Goal: Task Accomplishment & Management: Use online tool/utility

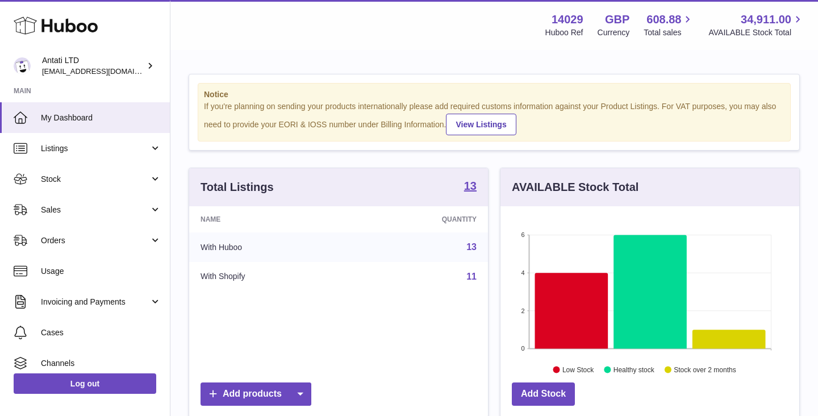
scroll to position [177, 299]
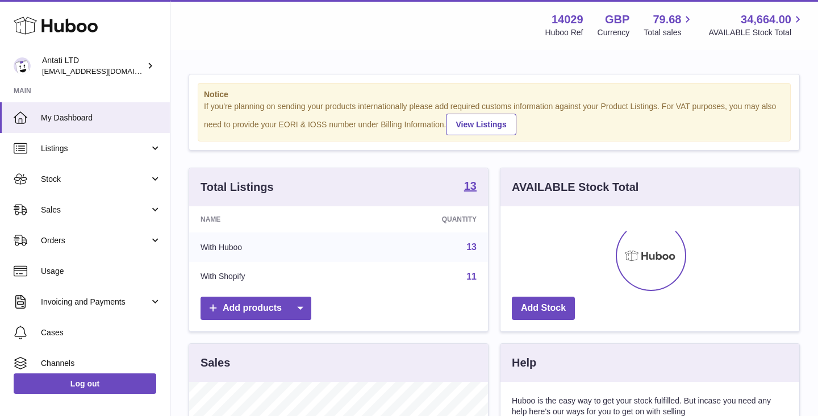
scroll to position [177, 299]
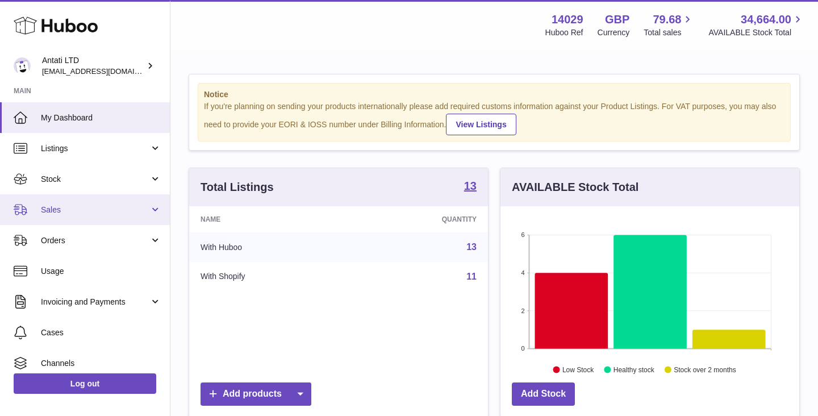
click at [113, 211] on span "Sales" at bounding box center [95, 210] width 109 height 11
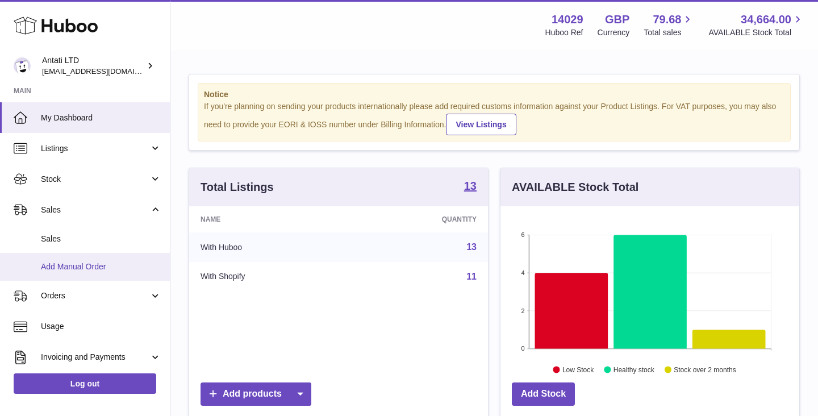
click at [62, 261] on span "Add Manual Order" at bounding box center [101, 266] width 120 height 11
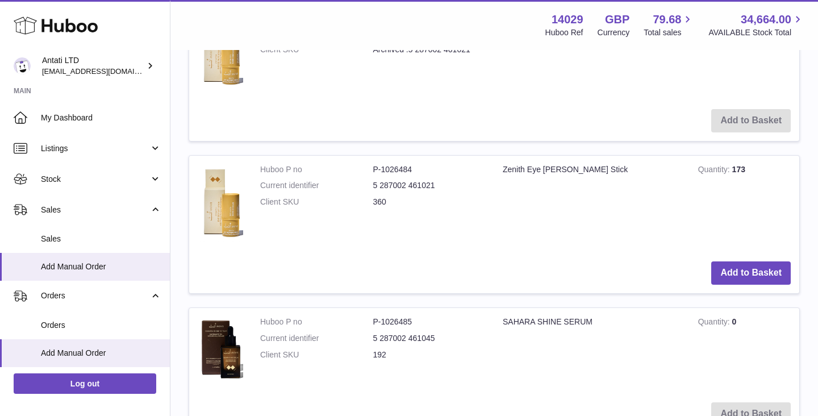
scroll to position [601, 0]
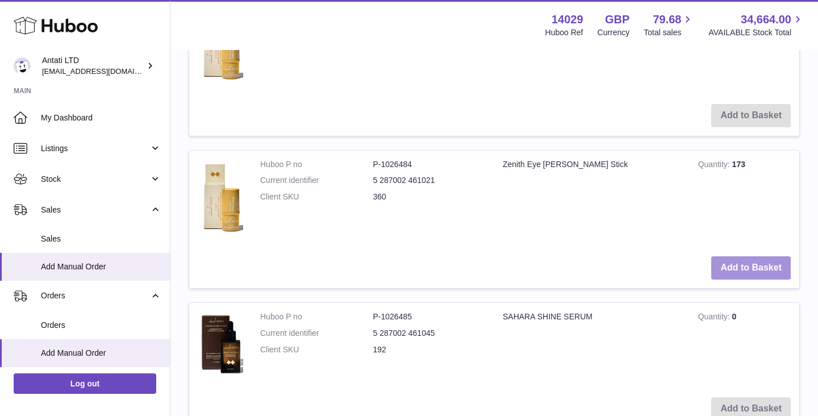
click at [737, 271] on button "Add to Basket" at bounding box center [751, 267] width 80 height 23
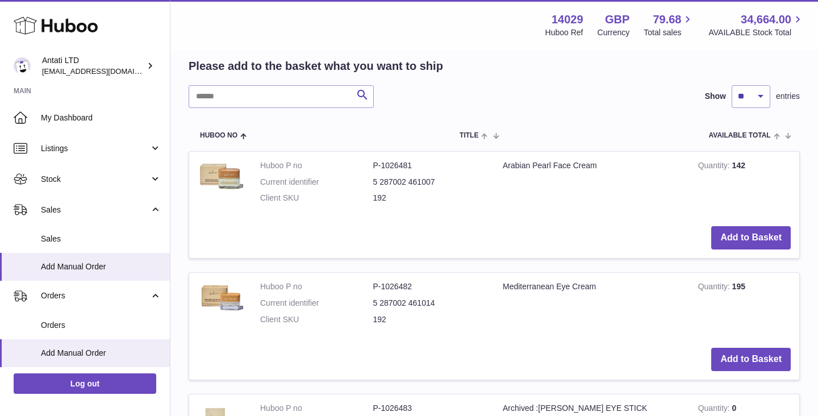
scroll to position [356, 0]
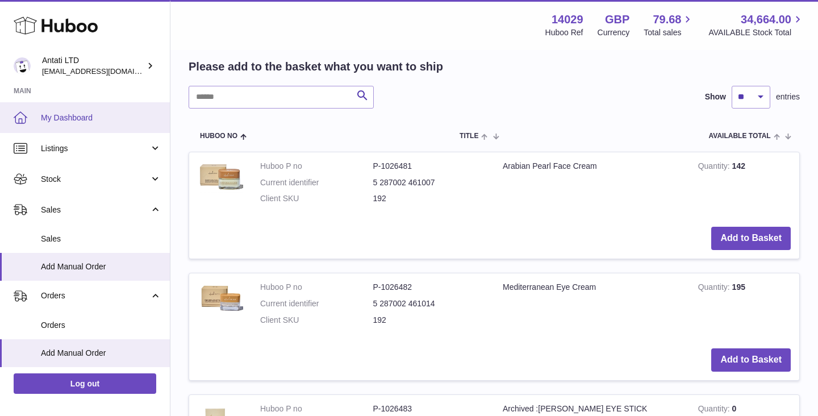
click at [76, 121] on span "My Dashboard" at bounding box center [101, 117] width 120 height 11
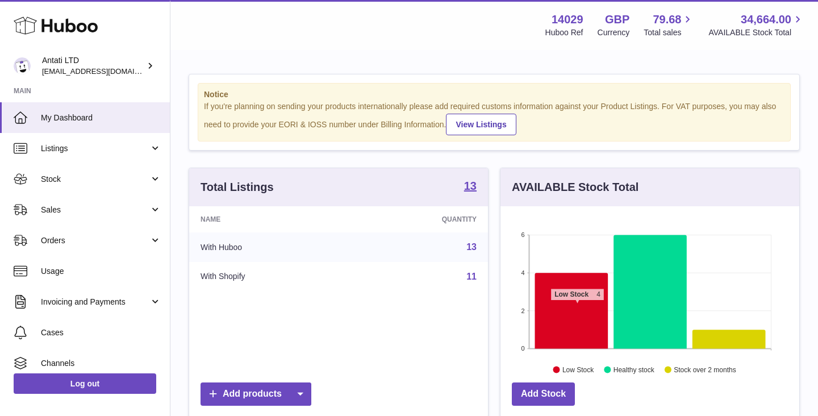
click at [577, 306] on icon at bounding box center [571, 311] width 73 height 76
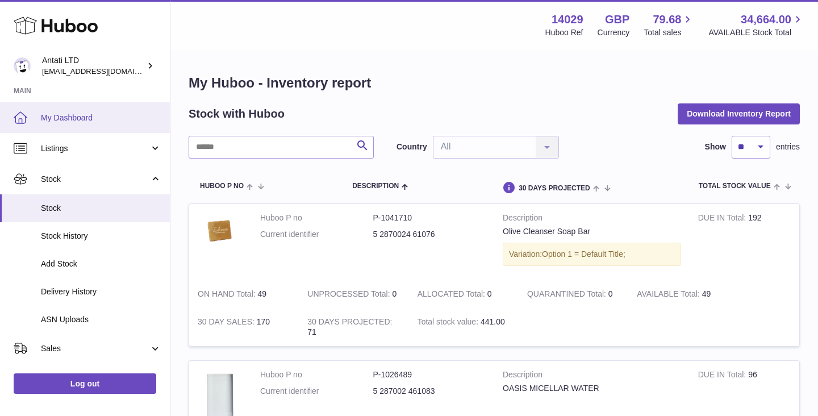
click at [104, 117] on span "My Dashboard" at bounding box center [101, 117] width 120 height 11
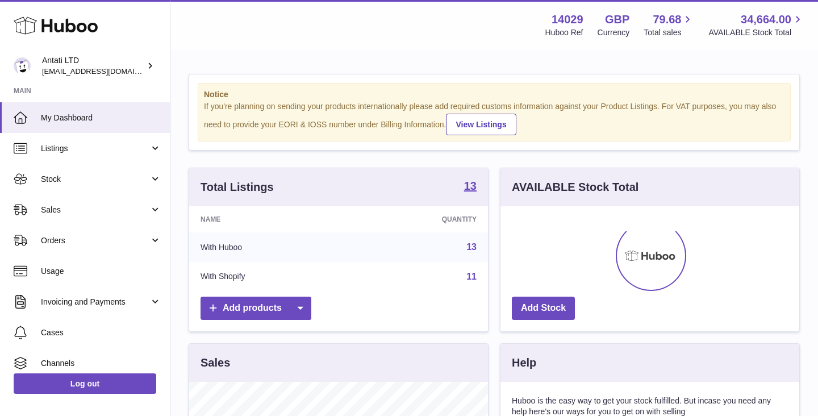
scroll to position [177, 299]
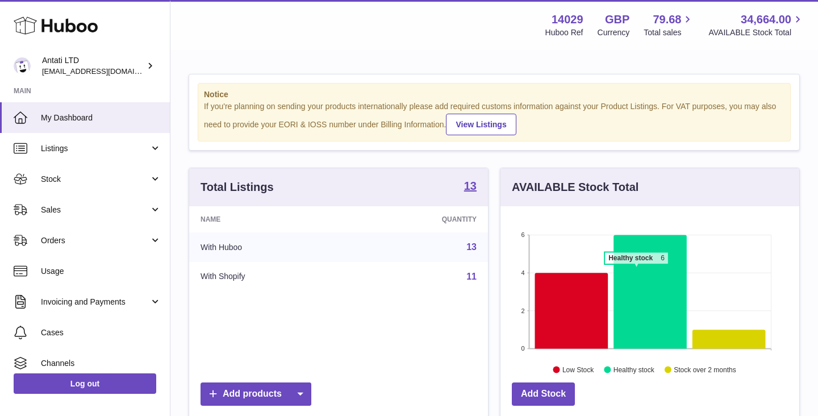
click at [636, 270] on icon at bounding box center [650, 292] width 73 height 114
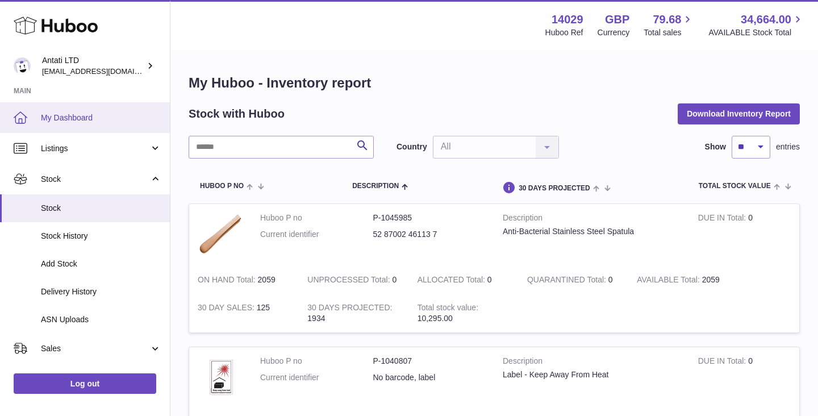
click at [81, 109] on link "My Dashboard" at bounding box center [85, 117] width 170 height 31
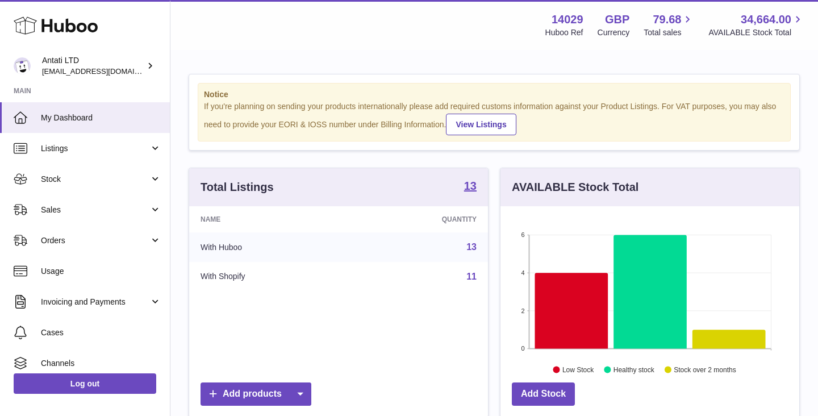
scroll to position [177, 299]
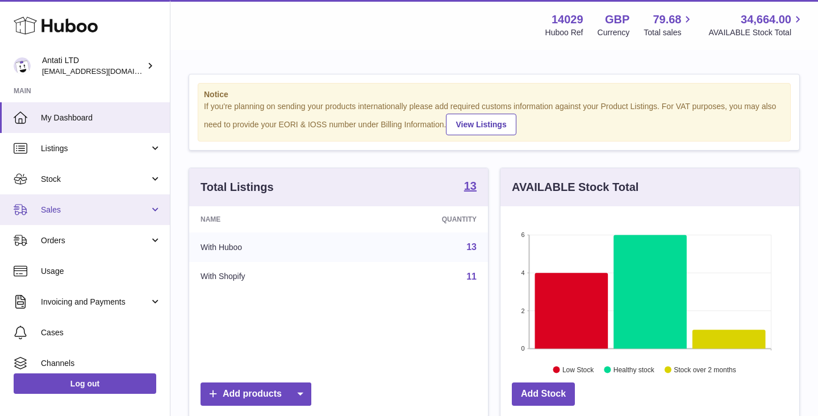
click at [106, 211] on span "Sales" at bounding box center [95, 210] width 109 height 11
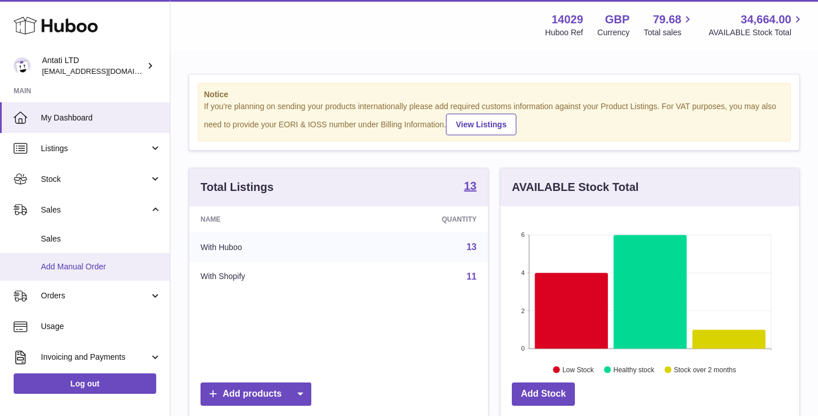
click at [74, 262] on span "Add Manual Order" at bounding box center [101, 266] width 120 height 11
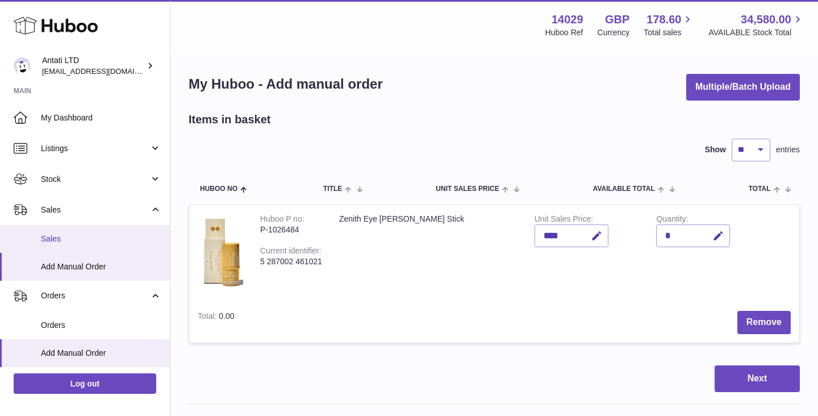
click at [57, 241] on span "Sales" at bounding box center [101, 239] width 120 height 11
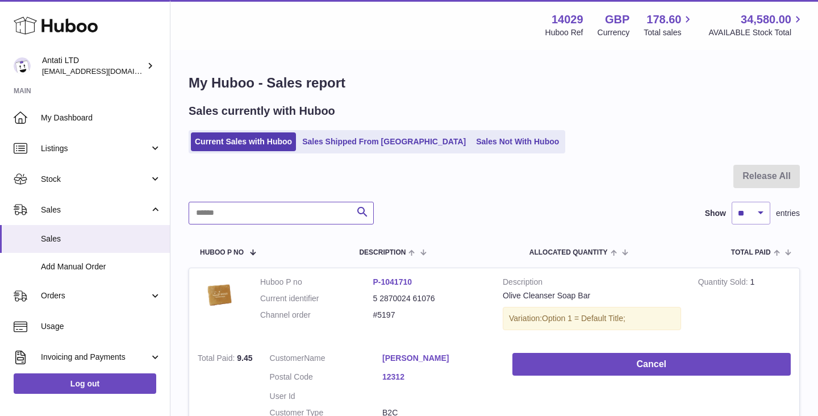
click at [295, 223] on input "text" at bounding box center [281, 213] width 185 height 23
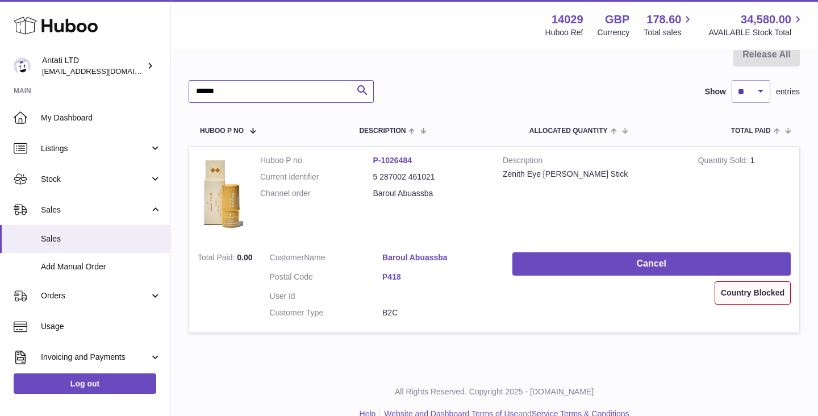
scroll to position [131, 0]
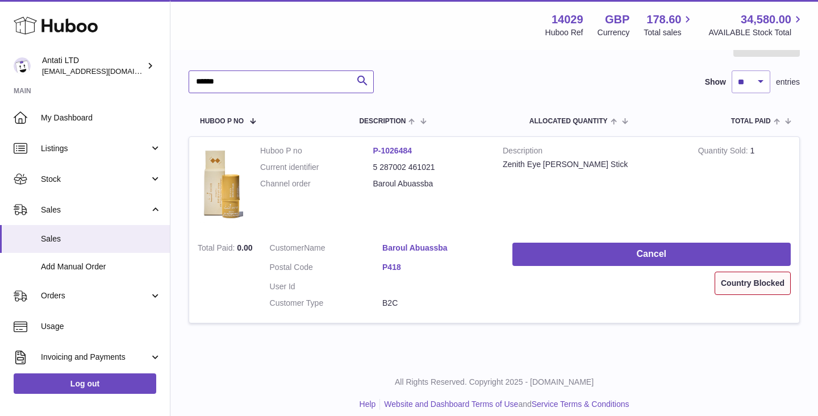
type input "******"
drag, startPoint x: 784, startPoint y: 287, endPoint x: 715, endPoint y: 287, distance: 68.7
click at [715, 287] on div "Country Blocked" at bounding box center [753, 283] width 76 height 23
click at [499, 305] on td "Customer Name Baroul Abuassba Postal Code P418 User Id Customer Type B2C" at bounding box center [382, 278] width 243 height 89
click at [751, 289] on div "Country Blocked" at bounding box center [753, 283] width 76 height 23
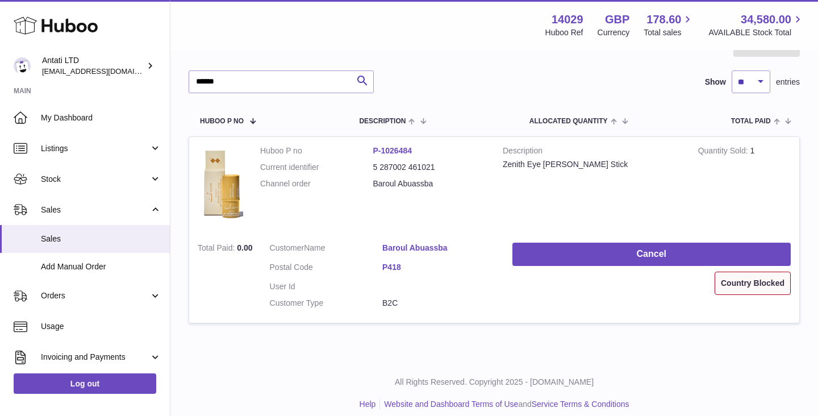
click at [751, 289] on div "Country Blocked" at bounding box center [753, 283] width 76 height 23
